Goal: Transaction & Acquisition: Purchase product/service

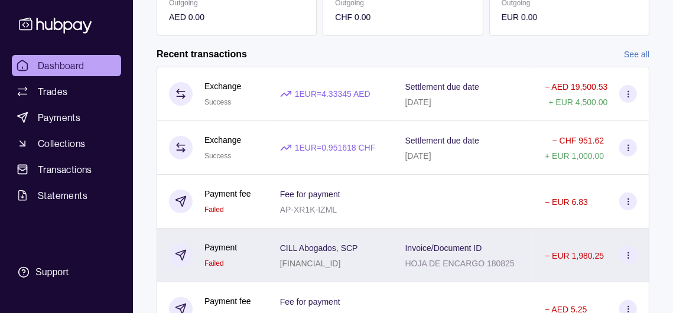
scroll to position [361, 0]
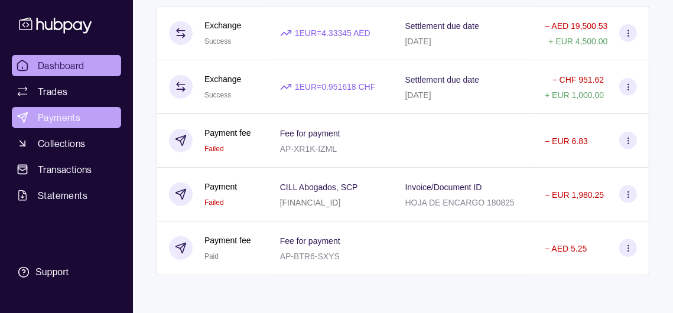
click at [71, 125] on span "Payments" at bounding box center [59, 117] width 43 height 14
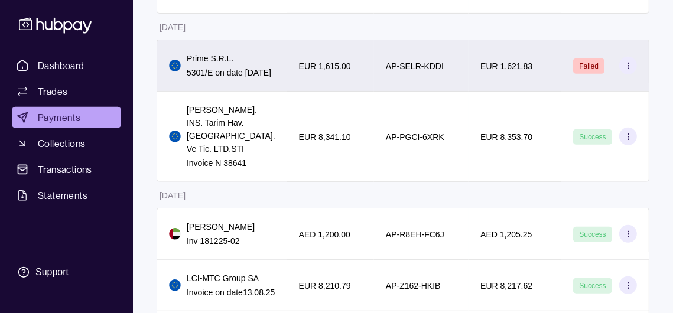
scroll to position [431, 0]
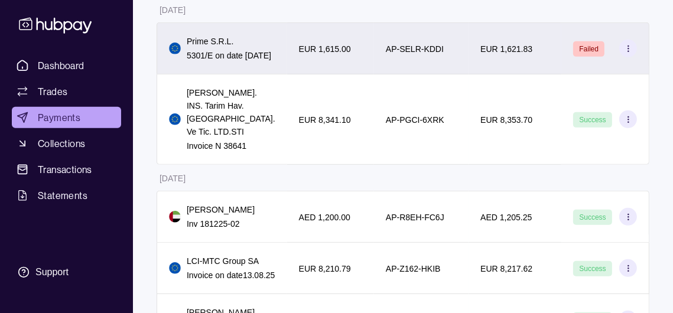
click at [633, 57] on section at bounding box center [628, 49] width 18 height 18
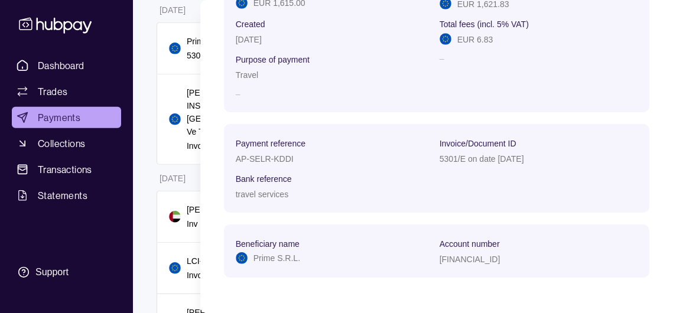
scroll to position [165, 0]
drag, startPoint x: 435, startPoint y: 144, endPoint x: 542, endPoint y: 144, distance: 106.9
click at [542, 151] on div "5301/E on date [DATE]" at bounding box center [538, 158] width 198 height 14
copy p "5301/E on date [DATE]"
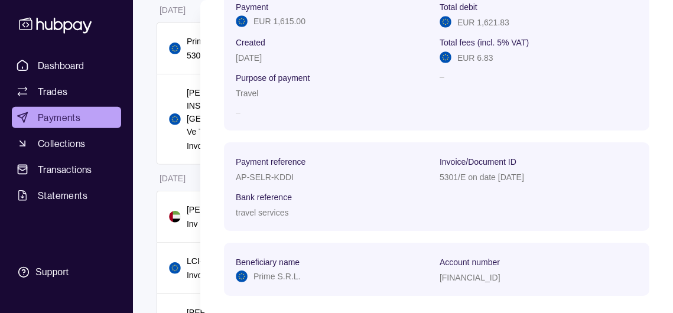
scroll to position [0, 0]
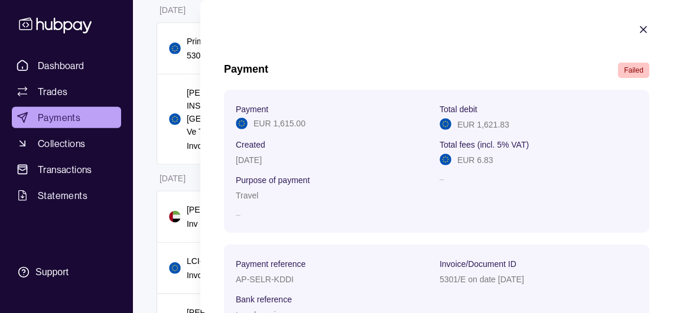
click at [640, 31] on icon "button" at bounding box center [643, 30] width 6 height 6
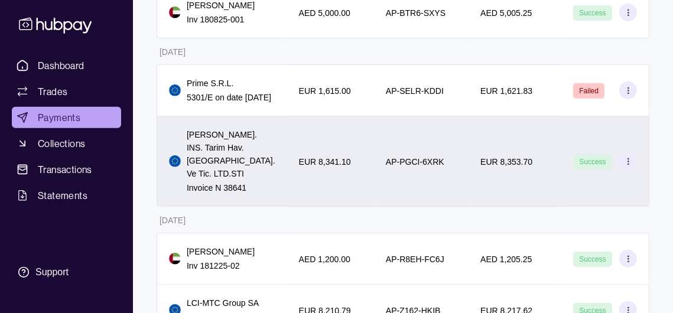
scroll to position [413, 0]
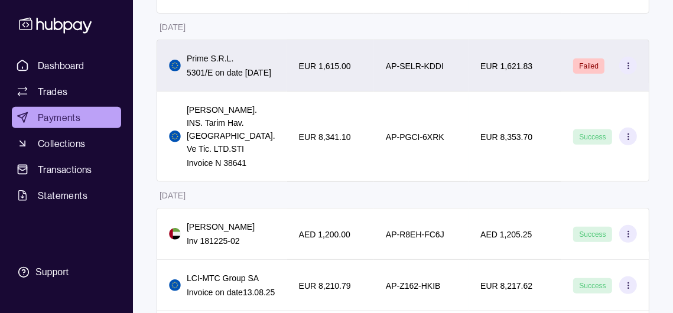
click at [627, 66] on circle at bounding box center [627, 65] width 1 height 1
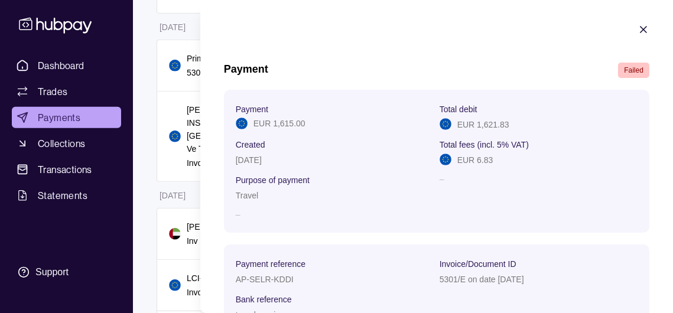
click at [637, 29] on icon "button" at bounding box center [643, 30] width 12 height 12
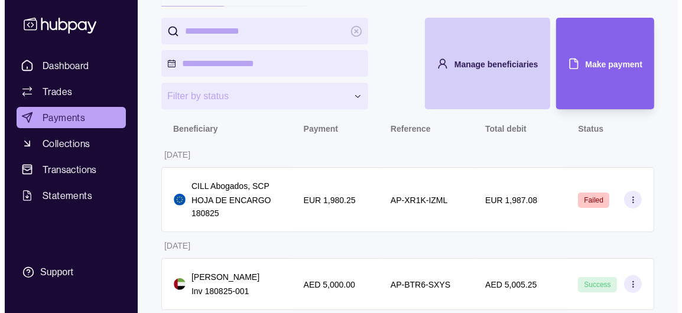
scroll to position [0, 0]
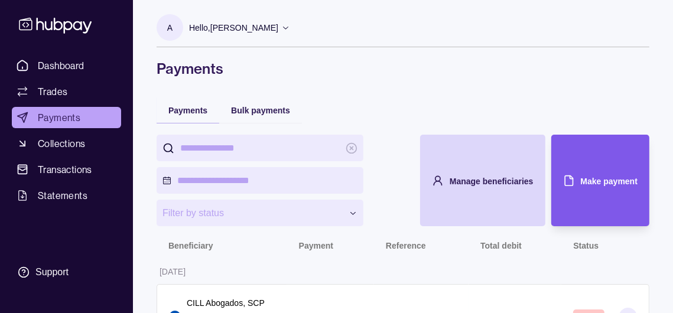
click at [613, 186] on span "Make payment" at bounding box center [609, 181] width 57 height 9
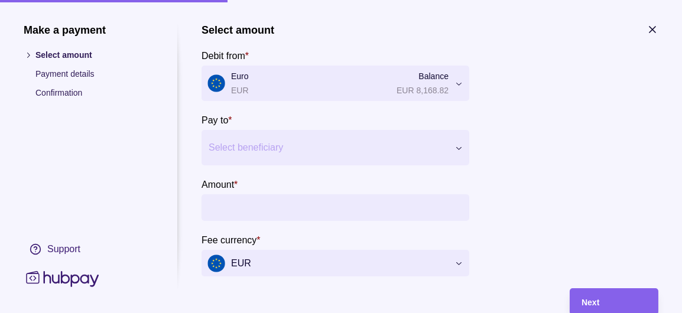
click at [279, 156] on div at bounding box center [328, 147] width 239 height 17
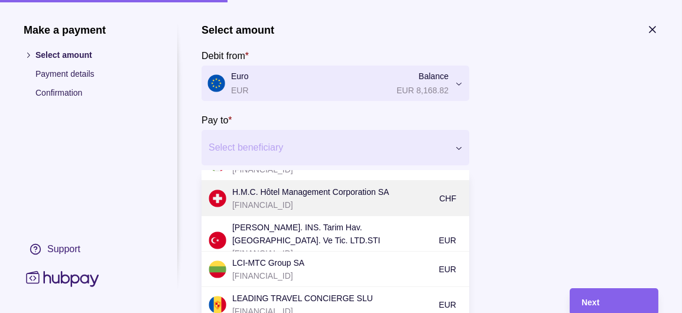
scroll to position [354, 0]
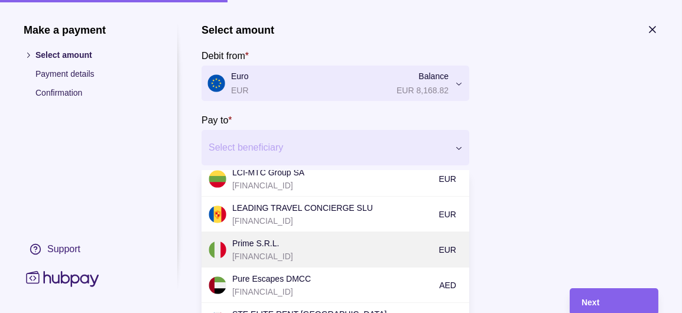
click at [305, 250] on p "Prime S.R.L." at bounding box center [332, 243] width 200 height 13
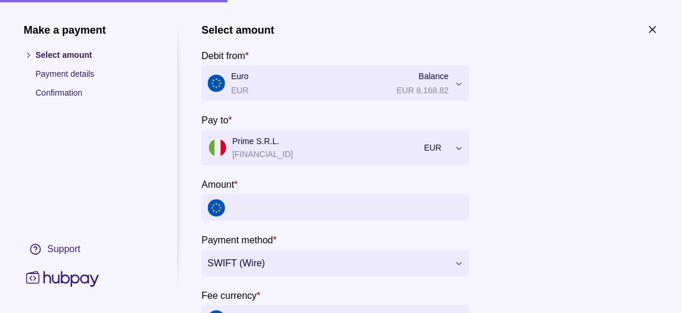
click at [310, 220] on input "Amount *" at bounding box center [347, 207] width 232 height 27
click at [386, 221] on input "Amount *" at bounding box center [347, 207] width 232 height 27
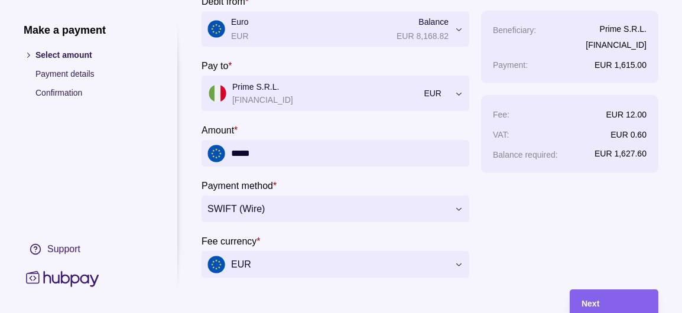
scroll to position [118, 0]
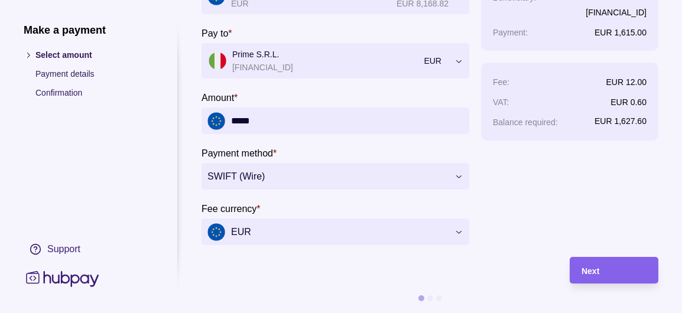
type input "*****"
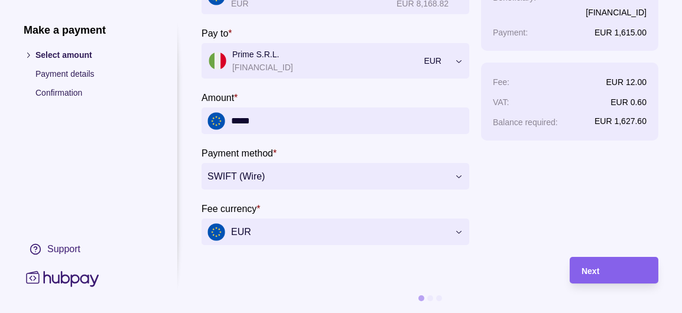
drag, startPoint x: 635, startPoint y: 200, endPoint x: 574, endPoint y: 227, distance: 66.9
click at [634, 200] on section "**********" at bounding box center [429, 91] width 457 height 308
click at [624, 263] on div "Next" at bounding box center [613, 270] width 65 height 14
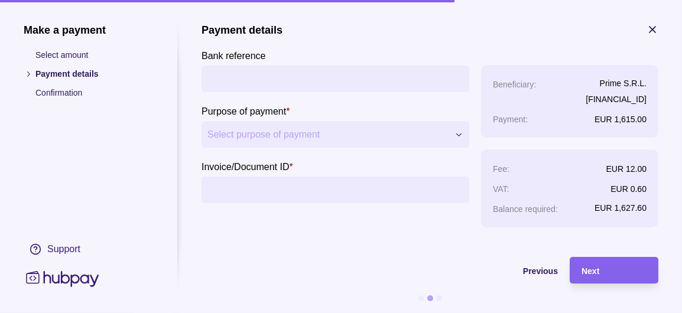
scroll to position [0, 0]
click at [344, 84] on input "Bank reference" at bounding box center [335, 79] width 256 height 27
type input "******"
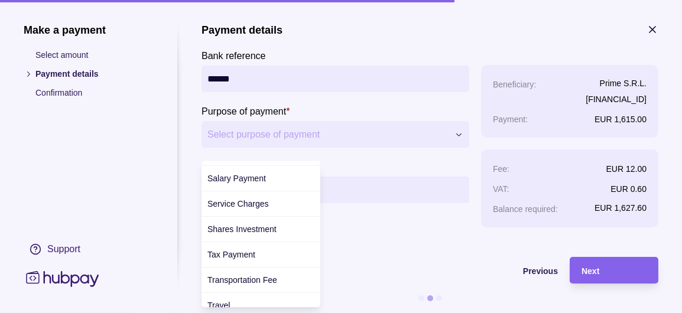
scroll to position [562, 0]
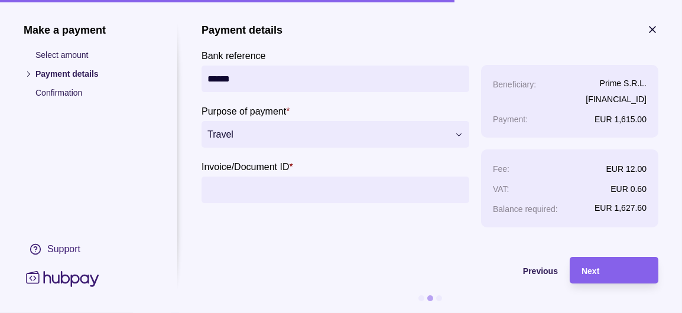
click at [274, 203] on input "Invoice/Document ID *" at bounding box center [335, 190] width 256 height 27
type input "**********"
click at [593, 266] on span "Next" at bounding box center [590, 270] width 18 height 9
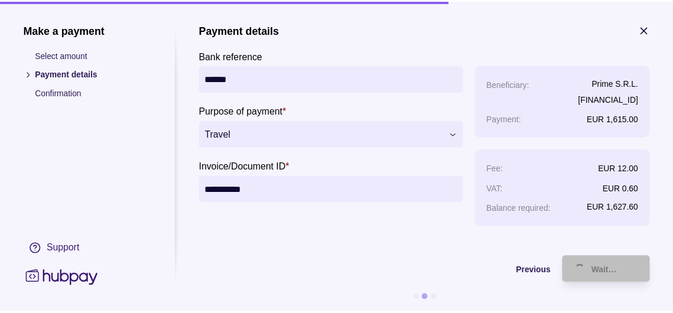
scroll to position [0, 0]
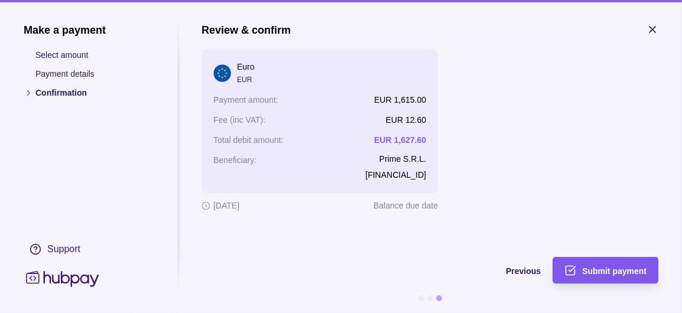
click at [590, 268] on span "Submit payment" at bounding box center [614, 270] width 64 height 9
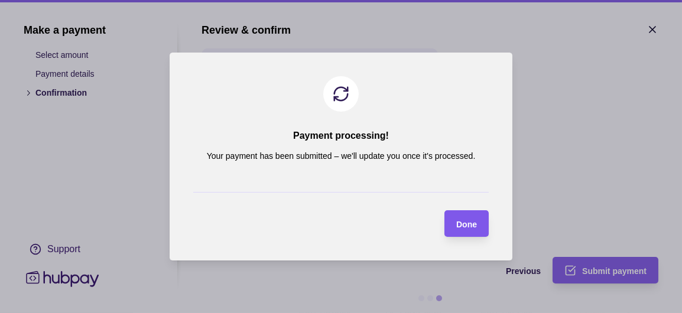
click at [470, 227] on span "Done" at bounding box center [466, 224] width 21 height 9
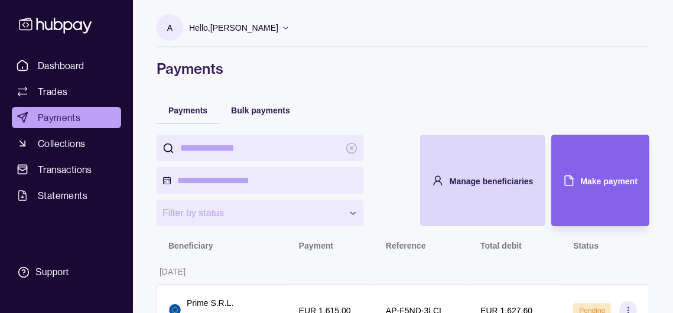
click at [290, 24] on div "Hello, [PERSON_NAME]" at bounding box center [239, 27] width 101 height 25
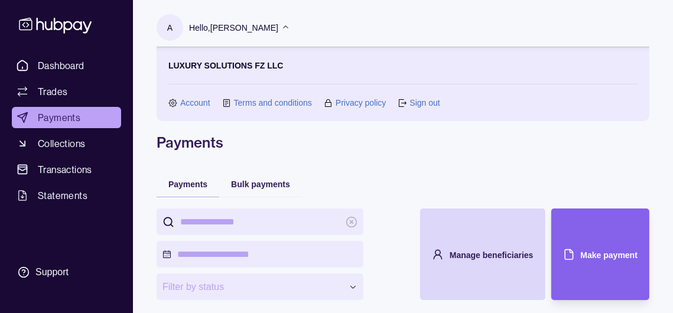
click at [432, 104] on link "Sign out" at bounding box center [424, 102] width 30 height 13
